Goal: Navigation & Orientation: Understand site structure

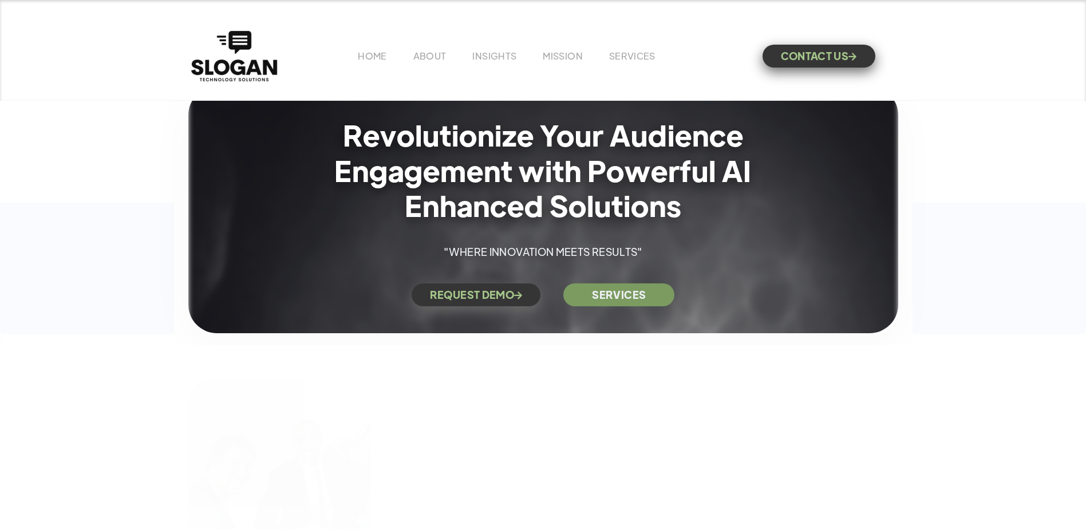
scroll to position [114, 0]
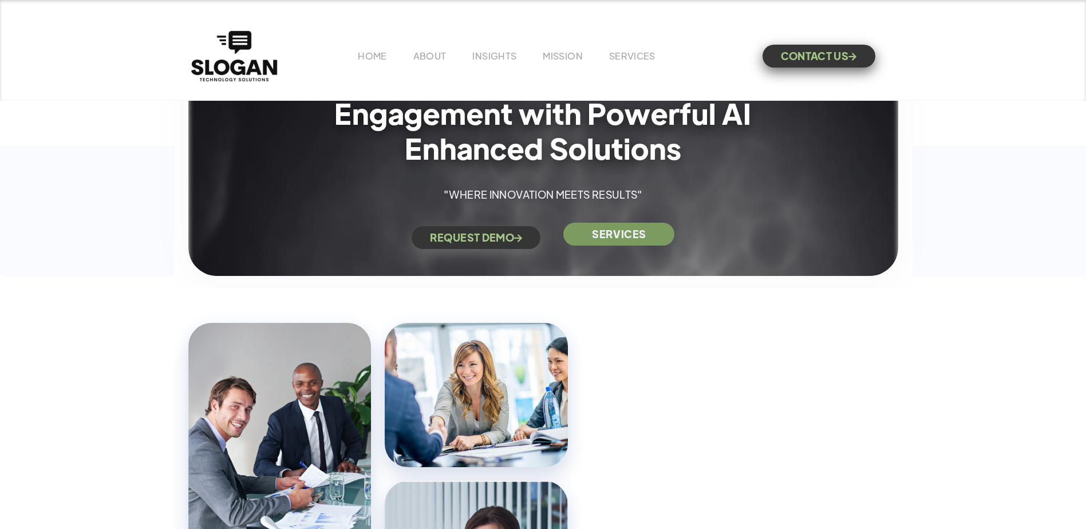
click at [616, 240] on link "SERVICES" at bounding box center [618, 234] width 111 height 23
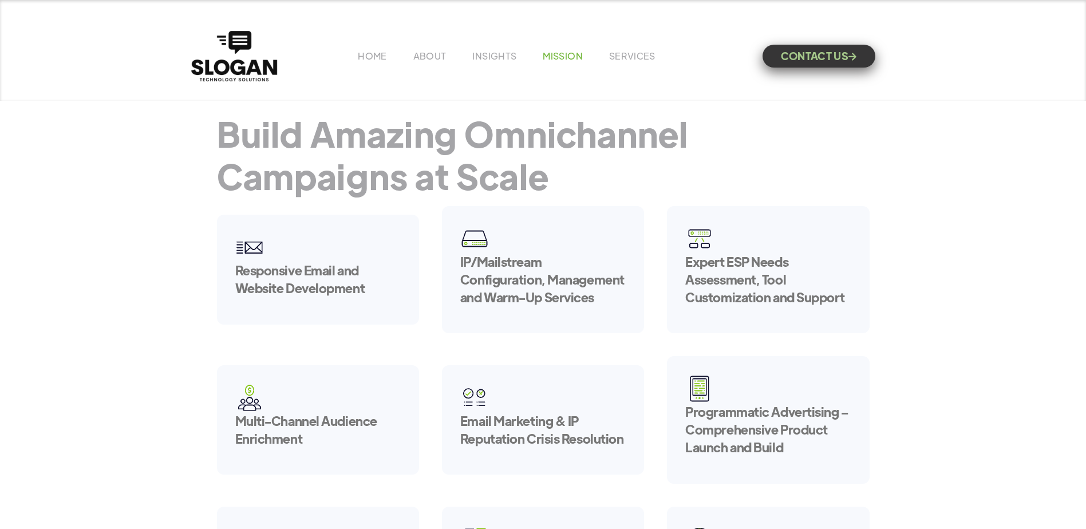
click at [554, 50] on link "MISSION" at bounding box center [563, 56] width 40 height 12
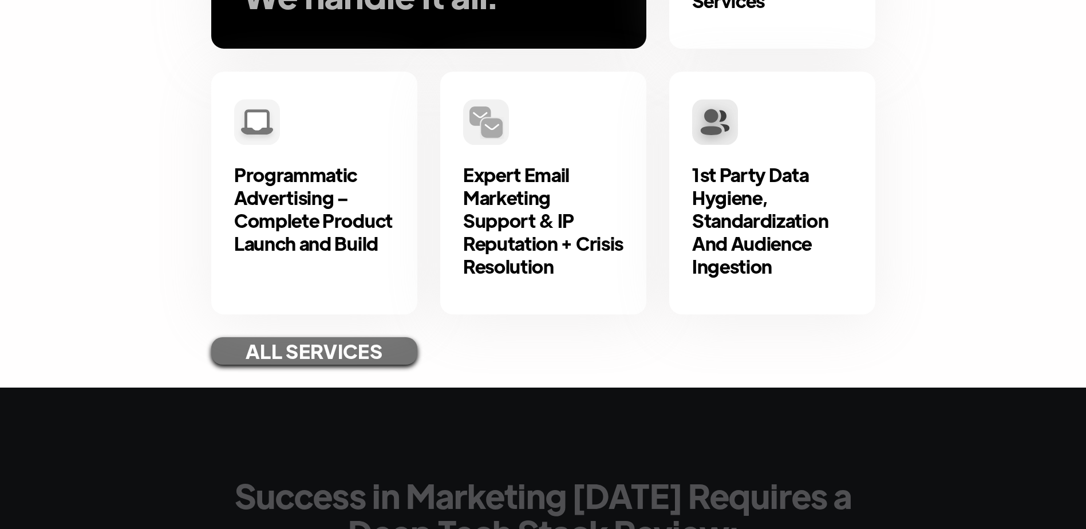
scroll to position [801, 0]
